Goal: Use online tool/utility: Utilize a website feature to perform a specific function

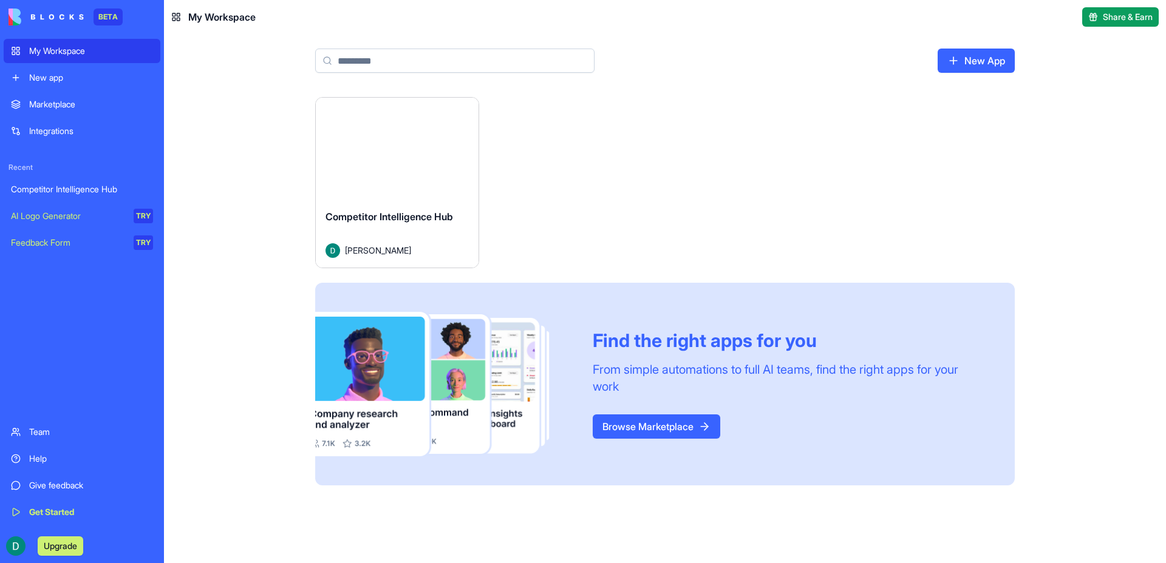
click at [97, 184] on div "Competitor Intelligence Hub" at bounding box center [82, 189] width 142 height 12
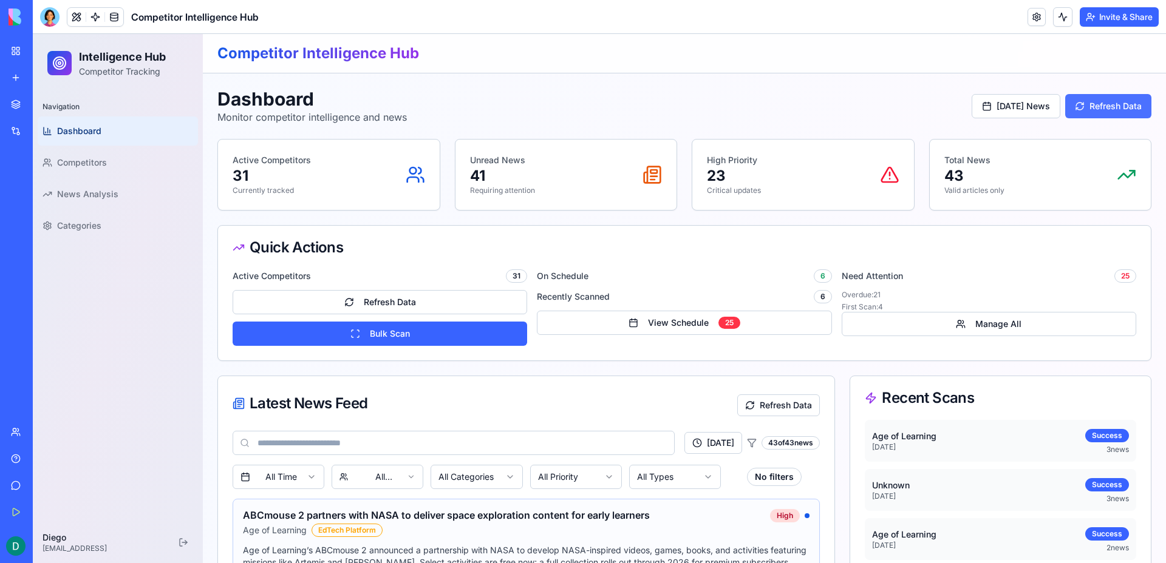
click at [1090, 101] on button "Refresh Data" at bounding box center [1108, 106] width 86 height 24
click at [461, 339] on button "Bulk Scan" at bounding box center [380, 334] width 294 height 24
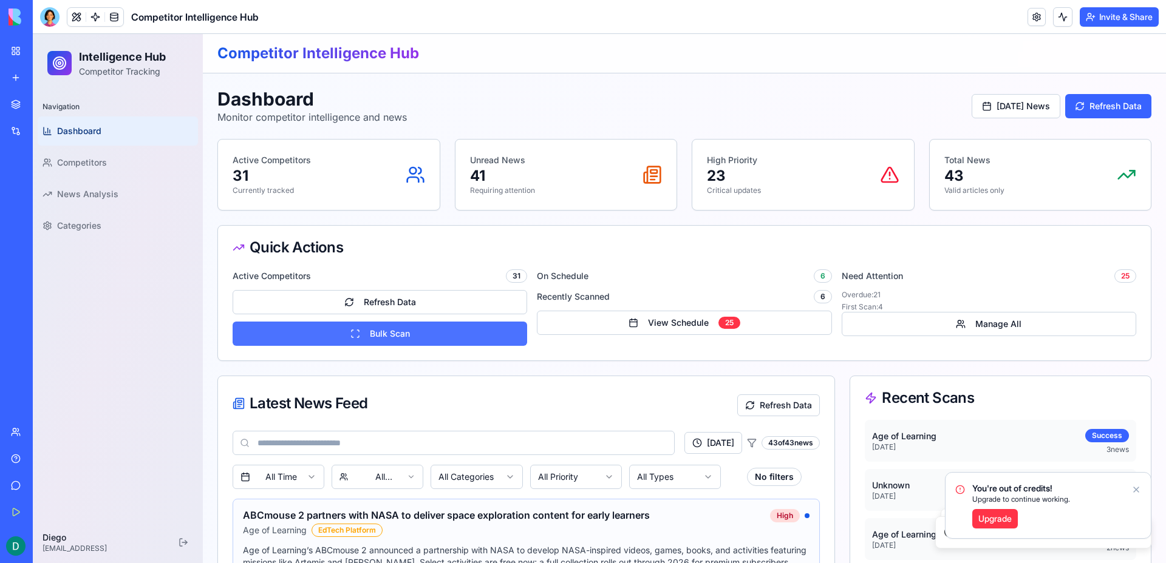
click at [379, 328] on button "Bulk Scan" at bounding box center [380, 334] width 294 height 24
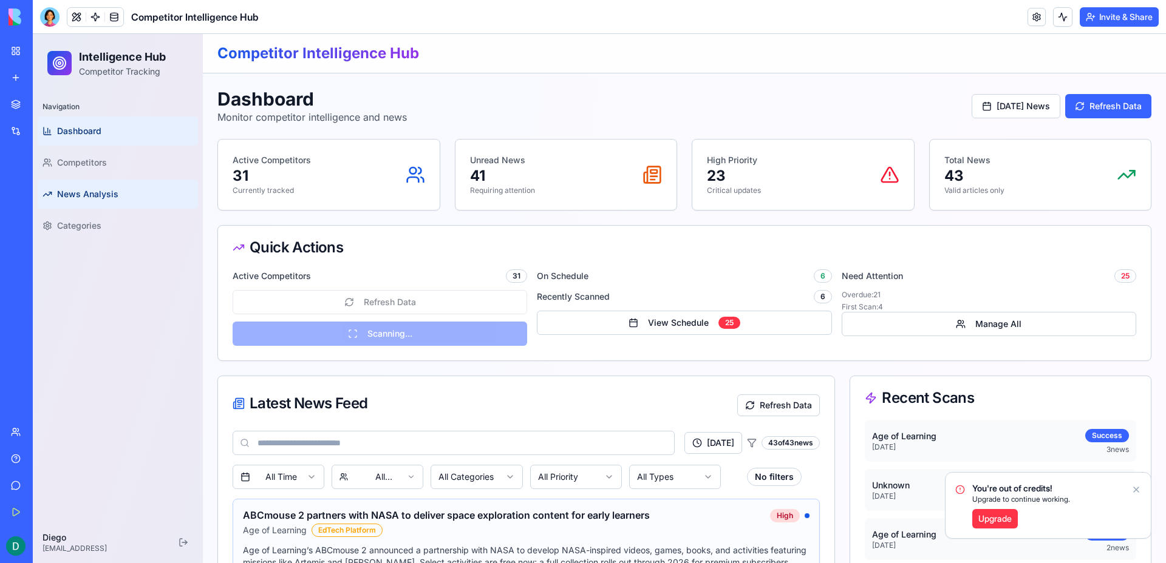
click at [101, 191] on span "News Analysis" at bounding box center [87, 194] width 61 height 12
